Goal: Task Accomplishment & Management: Use online tool/utility

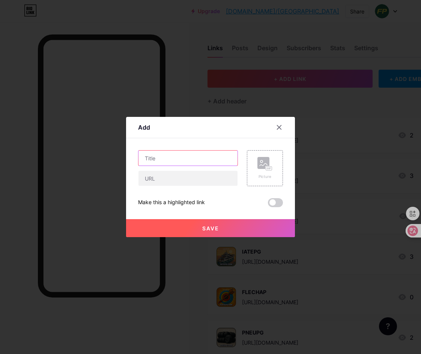
click at [159, 158] on input "text" at bounding box center [187, 158] width 99 height 15
paste input "MOEDAPG"
type input "MOEDAPG"
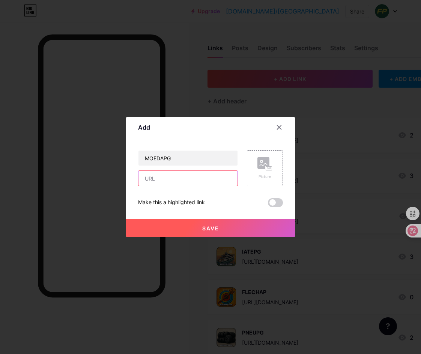
drag, startPoint x: 178, startPoint y: 179, endPoint x: 197, endPoint y: 180, distance: 18.8
click at [178, 179] on input "text" at bounding box center [187, 178] width 99 height 15
paste input "[URL][DOMAIN_NAME]"
type input "[URL][DOMAIN_NAME]"
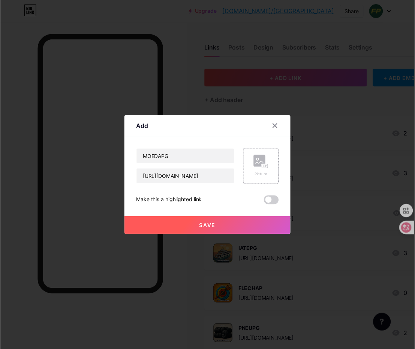
scroll to position [0, 0]
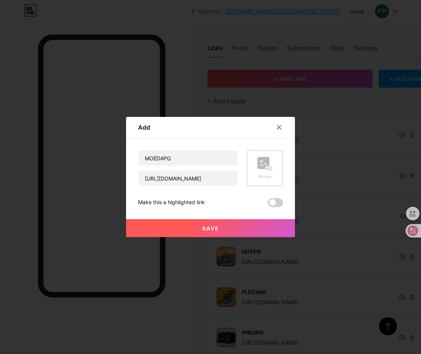
click at [261, 163] on rect at bounding box center [263, 163] width 12 height 12
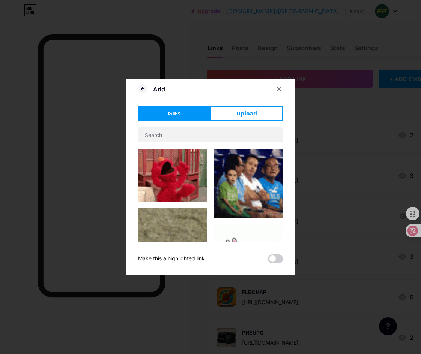
click at [246, 115] on span "Upload" at bounding box center [246, 114] width 21 height 8
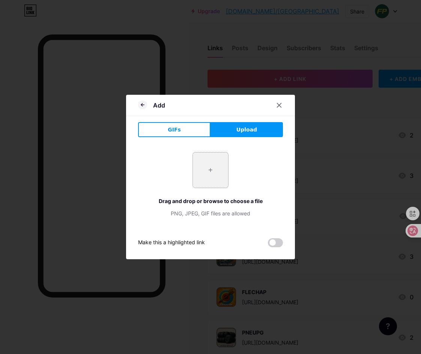
click at [205, 170] on input "file" at bounding box center [210, 170] width 35 height 35
type input "C:\fakepath\1.png"
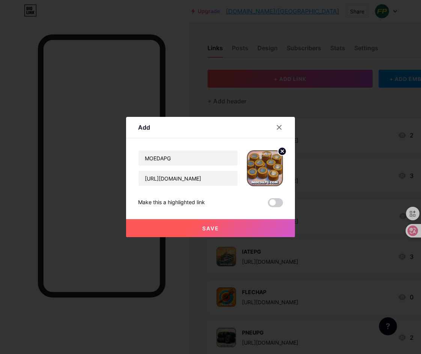
click at [212, 228] on span "Save" at bounding box center [210, 228] width 17 height 6
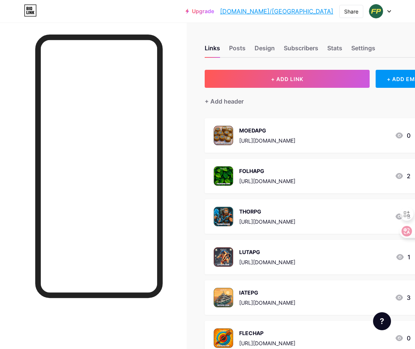
click at [314, 12] on link "[DOMAIN_NAME]/[GEOGRAPHIC_DATA]" at bounding box center [276, 11] width 113 height 9
click at [314, 99] on div "+ Add header" at bounding box center [321, 97] width 233 height 18
